Goal: Find specific page/section: Find specific page/section

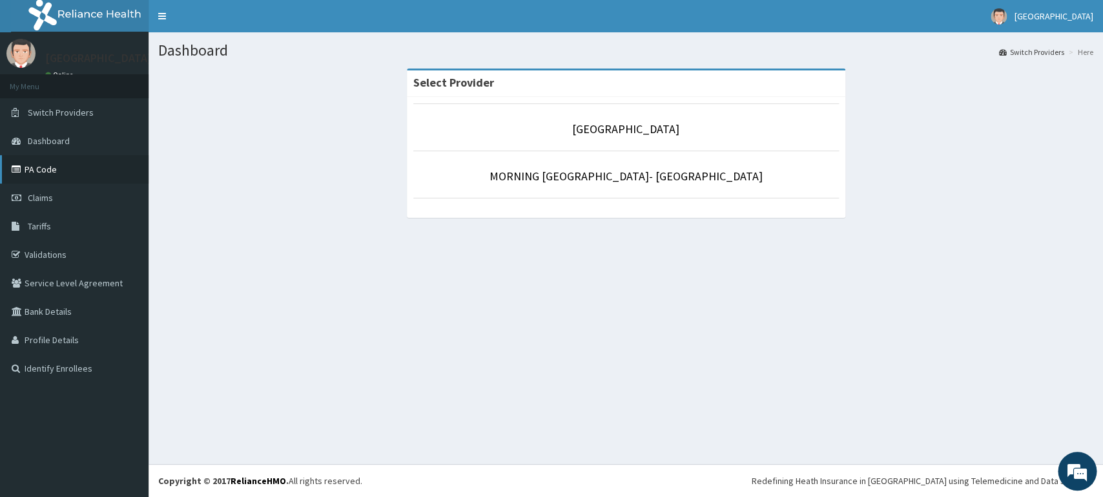
click at [85, 180] on link "PA Code" at bounding box center [74, 169] width 149 height 28
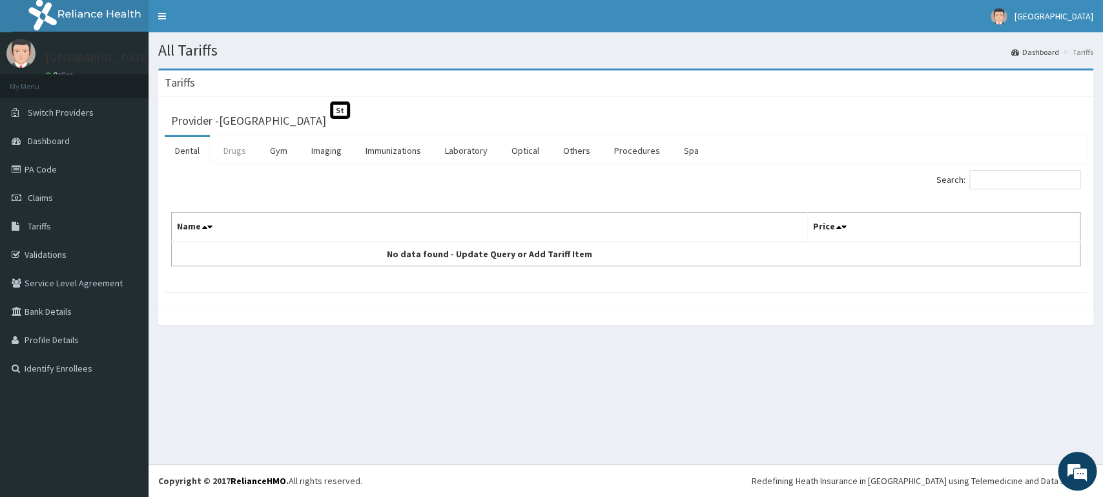
click at [239, 157] on link "Drugs" at bounding box center [234, 150] width 43 height 27
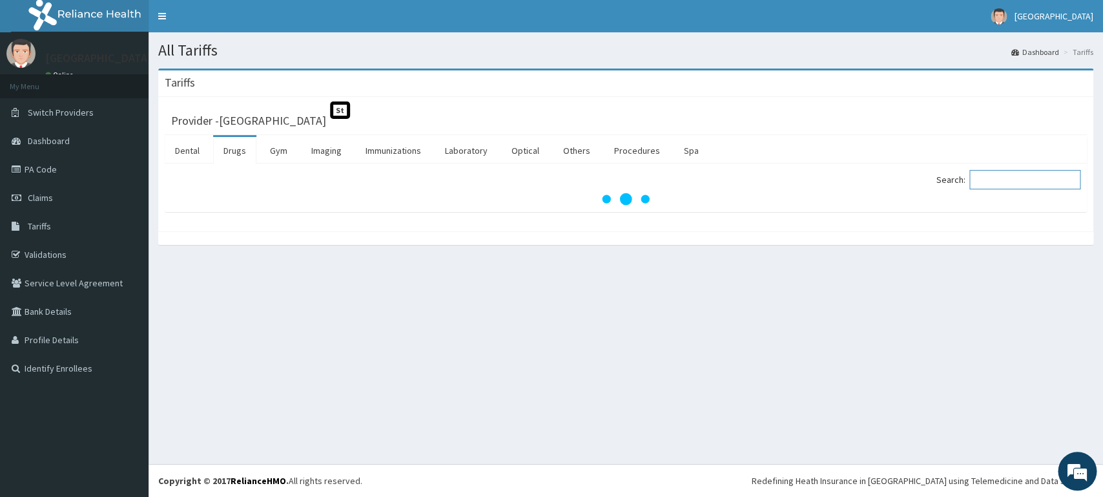
click at [1017, 180] on input "Search:" at bounding box center [1024, 179] width 111 height 19
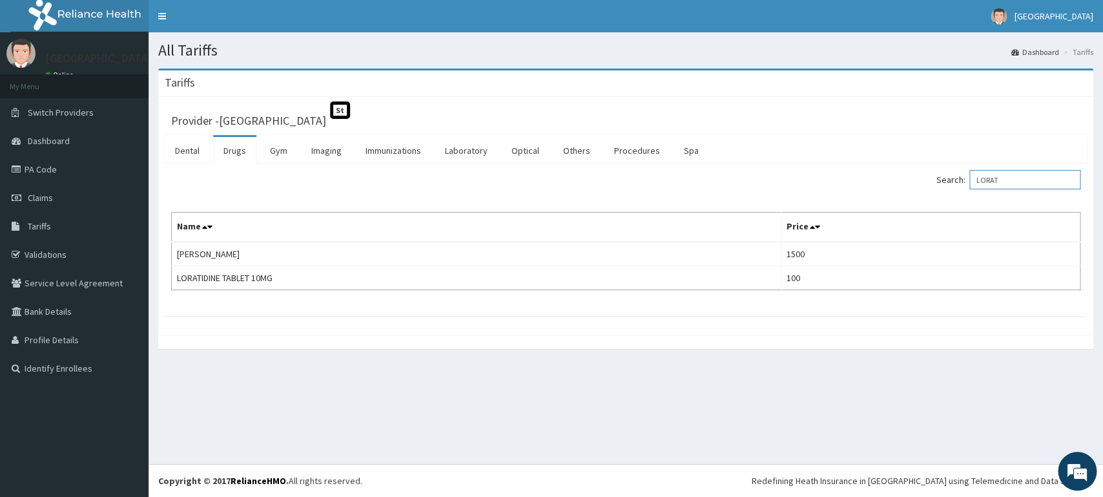
type input "LORAT"
